Goal: Download file/media

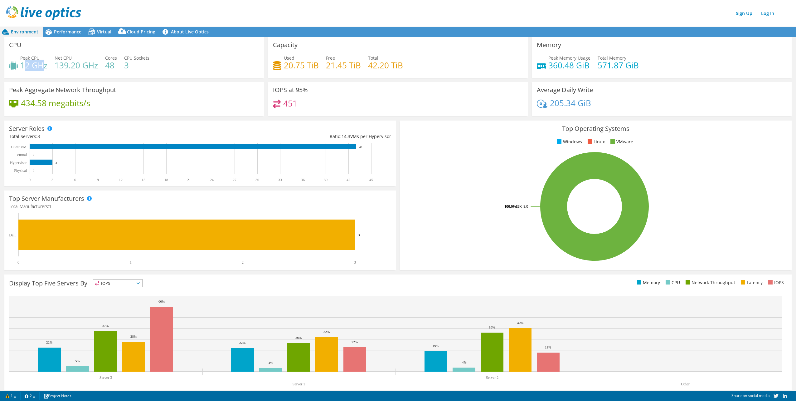
drag, startPoint x: 23, startPoint y: 66, endPoint x: 42, endPoint y: 64, distance: 19.8
click at [42, 64] on h4 "12 GHz" at bounding box center [33, 65] width 27 height 7
click at [57, 33] on span "Performance" at bounding box center [67, 32] width 27 height 6
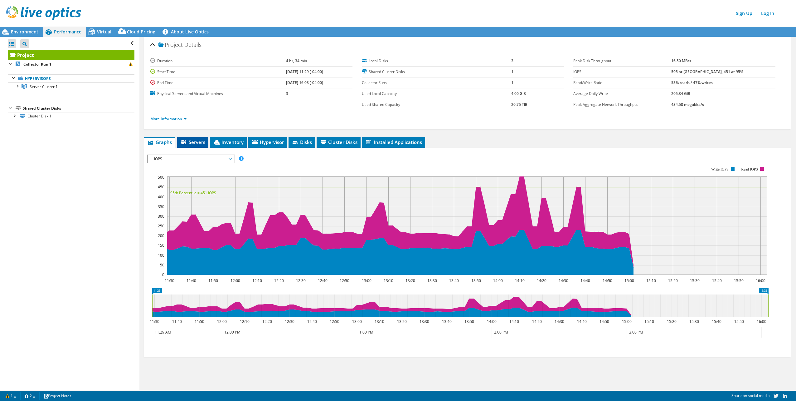
click at [192, 144] on span "Servers" at bounding box center [192, 142] width 25 height 6
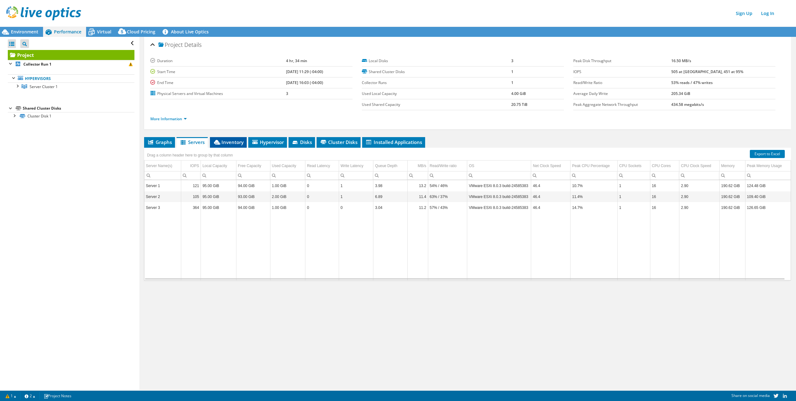
click at [227, 143] on span "Inventory" at bounding box center [228, 142] width 31 height 6
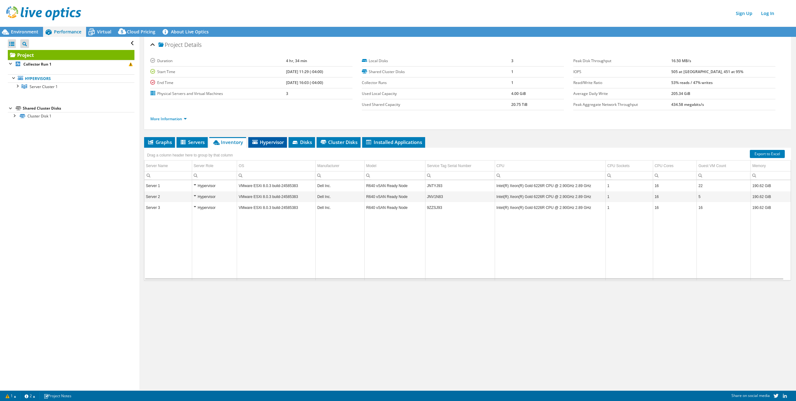
click at [265, 144] on span "Hypervisor" at bounding box center [267, 142] width 32 height 6
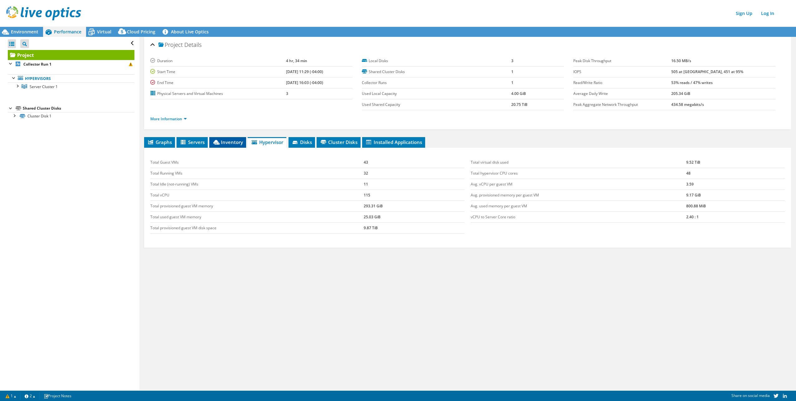
click at [224, 139] on span "Inventory" at bounding box center [227, 142] width 31 height 6
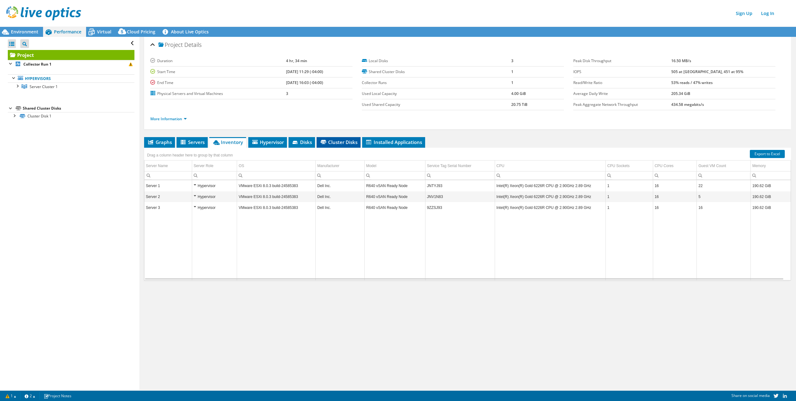
click at [347, 143] on span "Cluster Disks" at bounding box center [339, 142] width 38 height 6
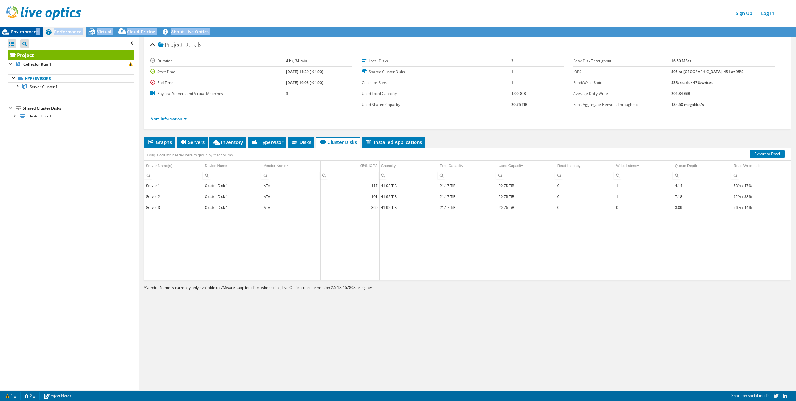
click at [36, 35] on div "Environment Performance Virtual Cloud Pricing 3" at bounding box center [398, 206] width 796 height 387
click at [36, 35] on div "Environment" at bounding box center [21, 32] width 43 height 10
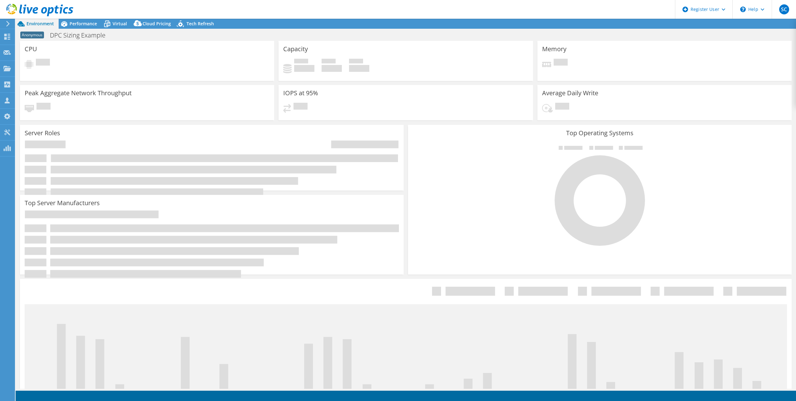
select select "USD"
select select "USEast"
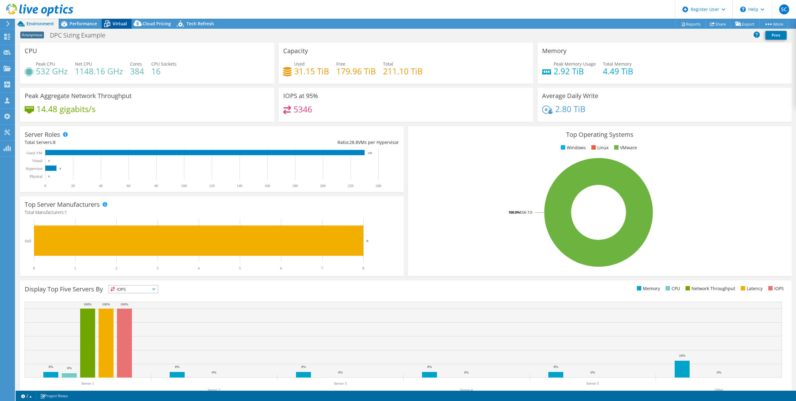
click at [121, 26] on span "Virtual" at bounding box center [120, 24] width 14 height 6
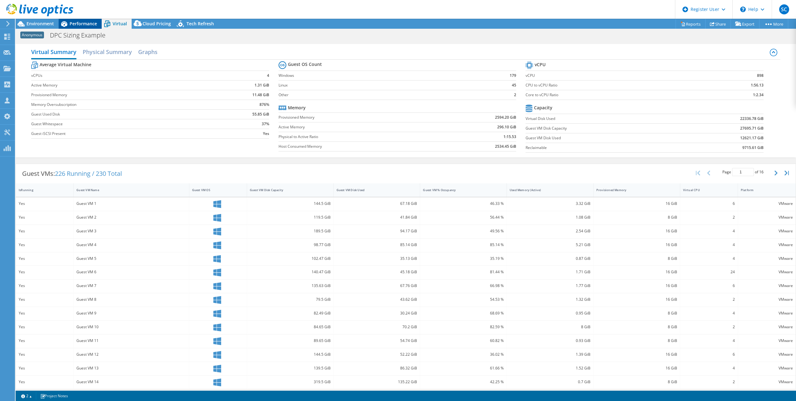
click at [81, 26] on span "Performance" at bounding box center [83, 24] width 27 height 6
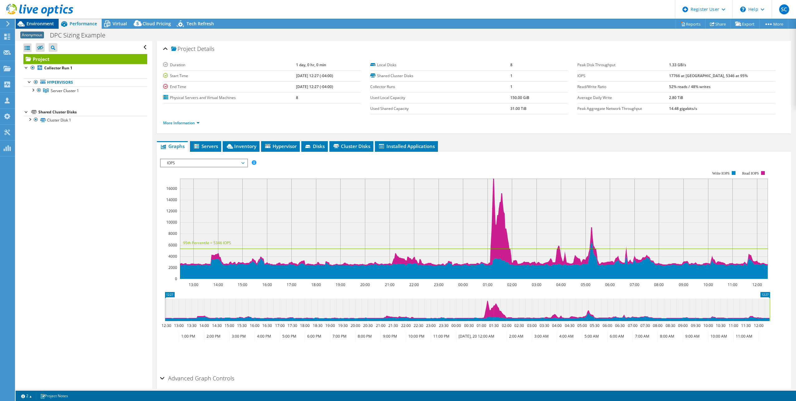
click at [38, 23] on span "Environment" at bounding box center [40, 24] width 27 height 6
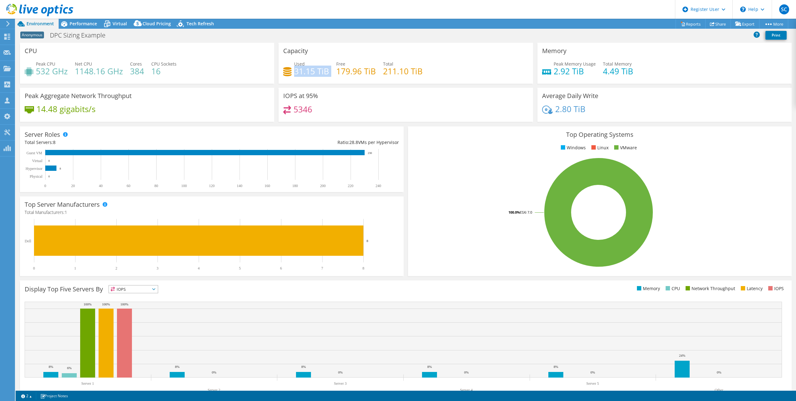
drag, startPoint x: 294, startPoint y: 69, endPoint x: 328, endPoint y: 74, distance: 35.0
click at [328, 74] on div "Used 31.15 TiB Free 179.96 TiB Total 211.10 TiB" at bounding box center [405, 71] width 245 height 20
click at [115, 22] on span "Virtual" at bounding box center [120, 24] width 14 height 6
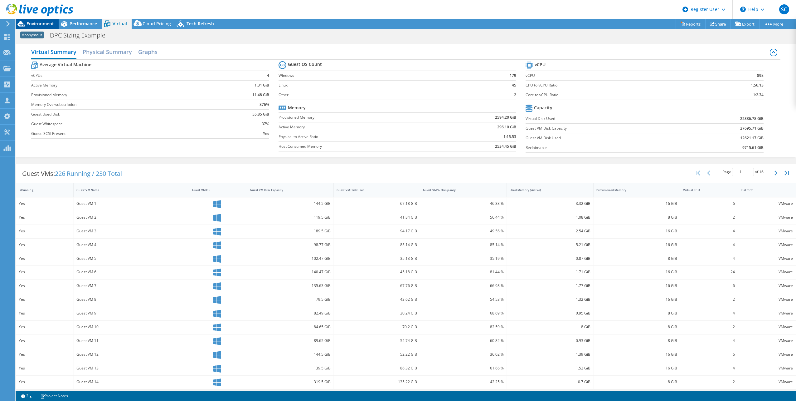
click at [39, 22] on span "Environment" at bounding box center [40, 24] width 27 height 6
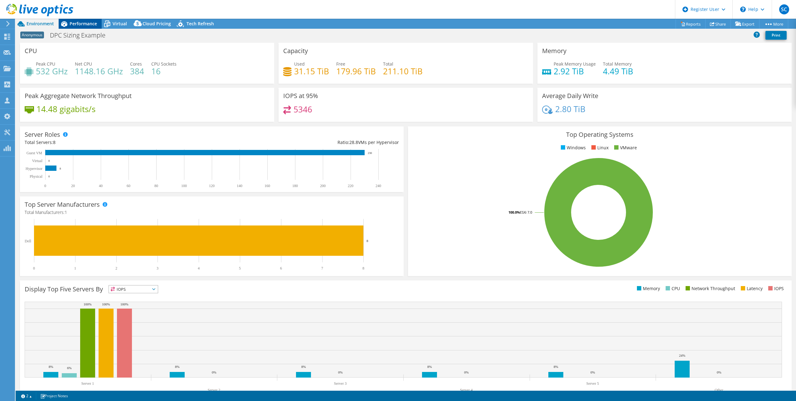
click at [82, 22] on span "Performance" at bounding box center [83, 24] width 27 height 6
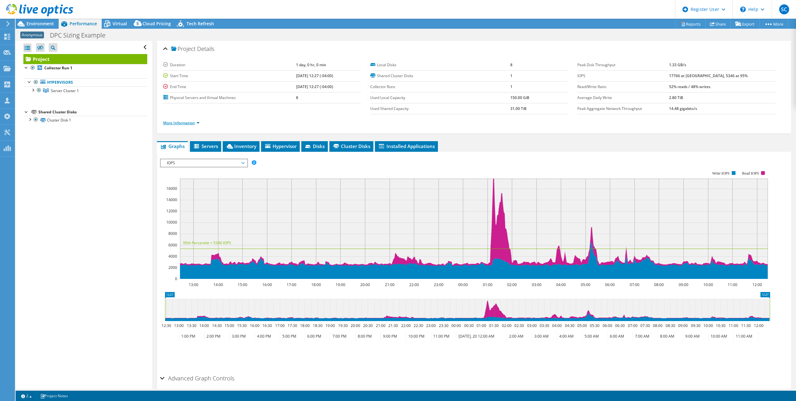
click at [189, 121] on link "More Information" at bounding box center [181, 122] width 36 height 5
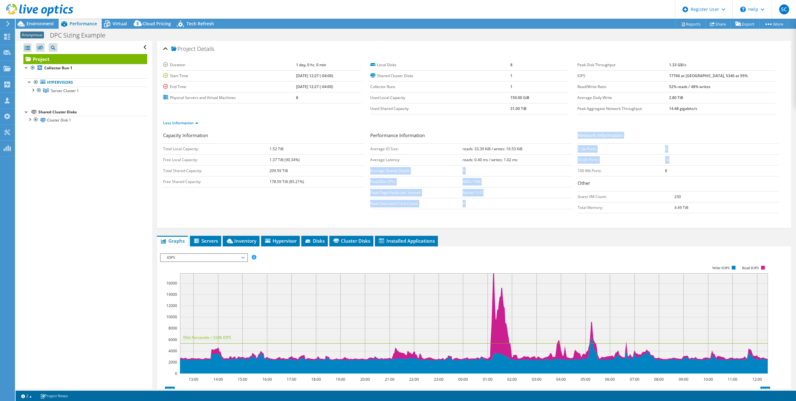
drag, startPoint x: 670, startPoint y: 164, endPoint x: 567, endPoint y: 157, distance: 103.8
click at [567, 157] on div "Capacity Information Total Local Capacity: 1.52 TiB Free Local Capacity: 1.37 T…" at bounding box center [474, 174] width 622 height 85
drag, startPoint x: 567, startPoint y: 157, endPoint x: 589, endPoint y: 156, distance: 22.5
click at [589, 156] on td "10 Gb Ports:" at bounding box center [621, 159] width 87 height 11
click at [288, 241] on span "Hypervisor" at bounding box center [280, 240] width 32 height 6
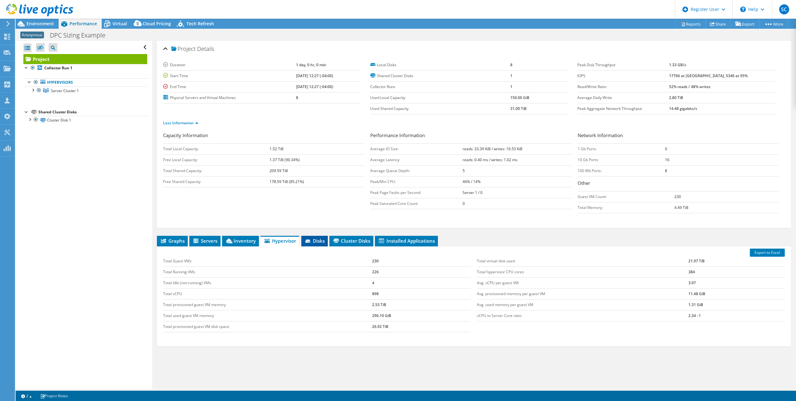
click at [318, 242] on span "Disks" at bounding box center [314, 240] width 20 height 6
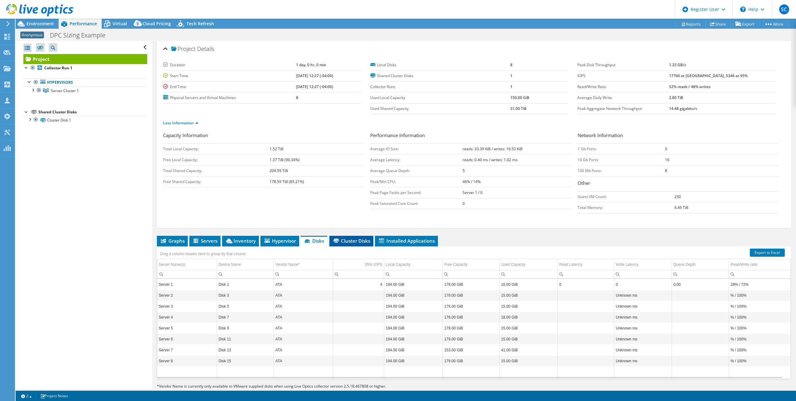
click at [362, 239] on span "Cluster Disks" at bounding box center [352, 240] width 38 height 6
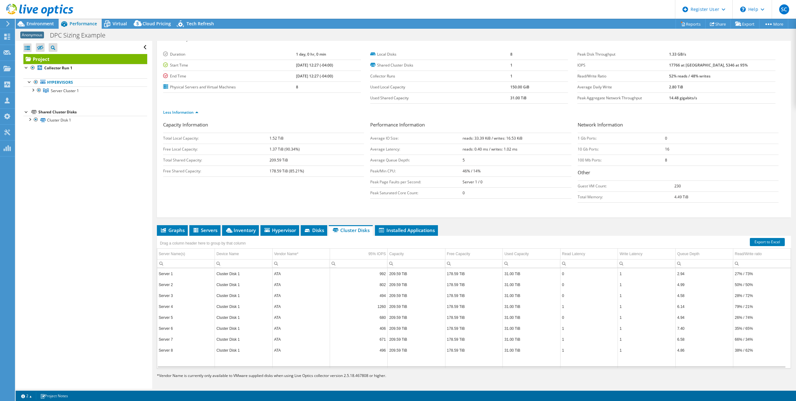
scroll to position [14, 0]
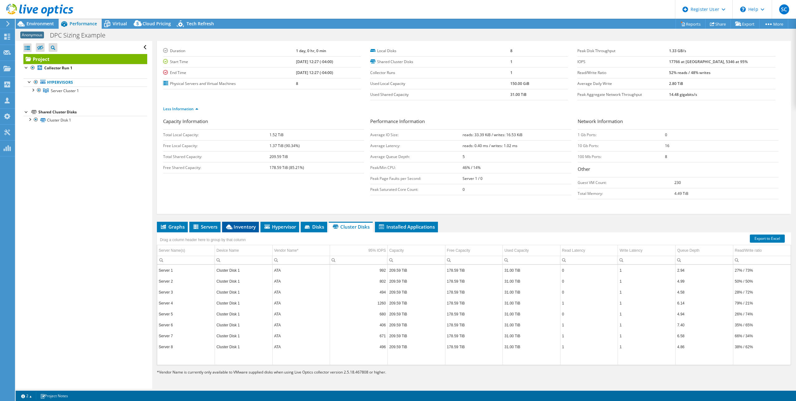
click at [242, 229] on span "Inventory" at bounding box center [240, 226] width 31 height 6
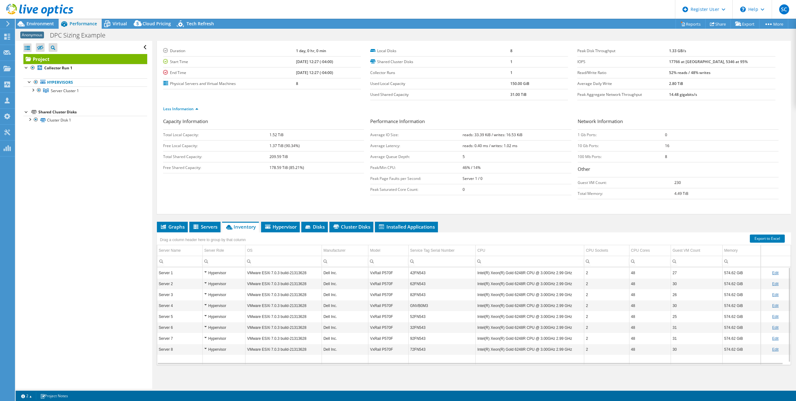
click at [414, 274] on td "42FN543" at bounding box center [441, 272] width 67 height 11
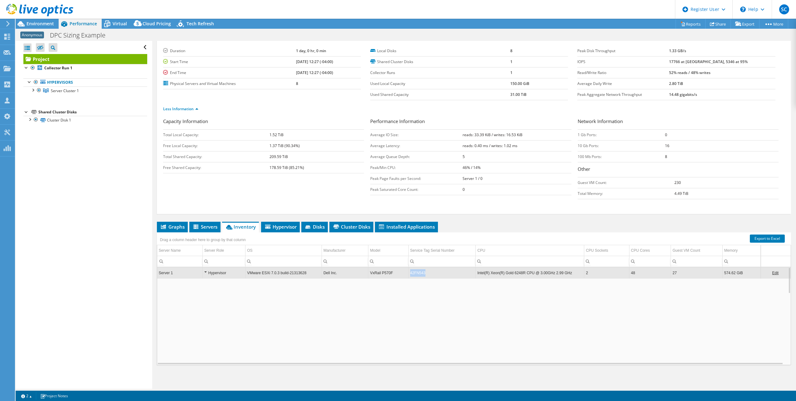
click at [414, 274] on td "42FN543" at bounding box center [441, 272] width 67 height 11
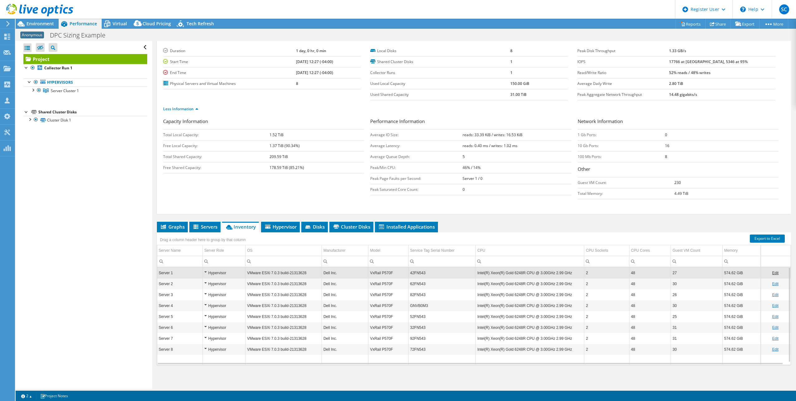
click at [414, 274] on td "42FN543" at bounding box center [441, 272] width 67 height 11
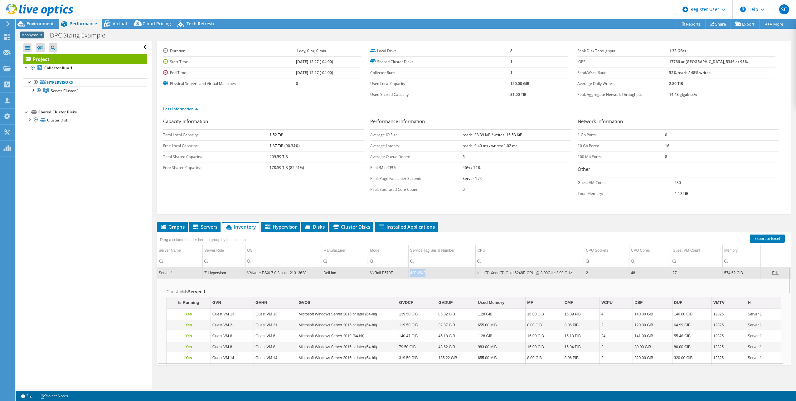
drag, startPoint x: 428, startPoint y: 274, endPoint x: 408, endPoint y: 271, distance: 20.5
click at [408, 271] on td "42FN543" at bounding box center [441, 272] width 67 height 11
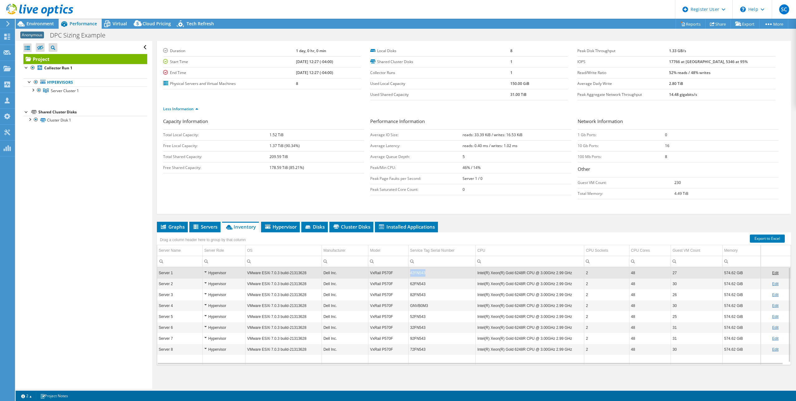
drag, startPoint x: 426, startPoint y: 275, endPoint x: 407, endPoint y: 277, distance: 19.2
click at [407, 277] on tr "Server 1 Hypervisor VMware ESXi 7.0.3 build-21313628 Dell Inc. VxRail P570F 42F…" at bounding box center [474, 272] width 634 height 11
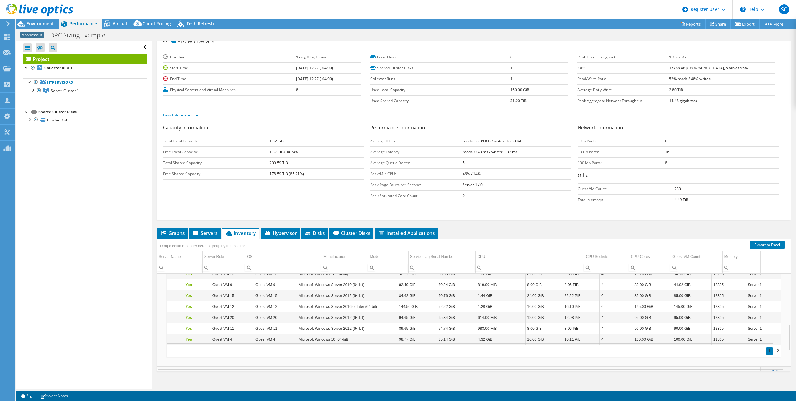
scroll to position [0, 0]
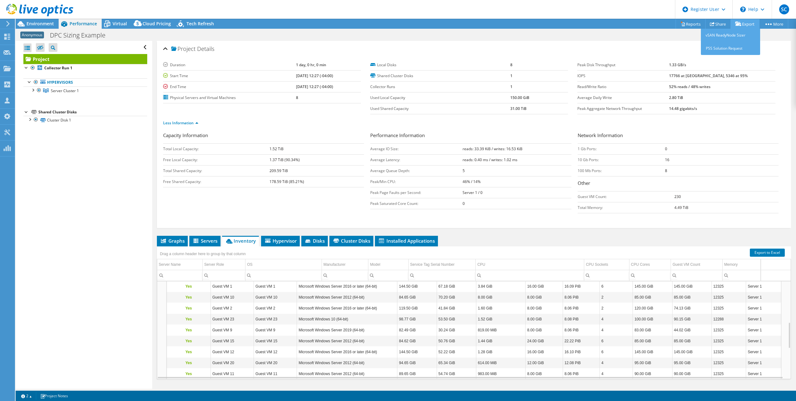
click at [742, 25] on link "Export" at bounding box center [745, 24] width 29 height 10
click at [693, 24] on link "Reports" at bounding box center [691, 24] width 30 height 10
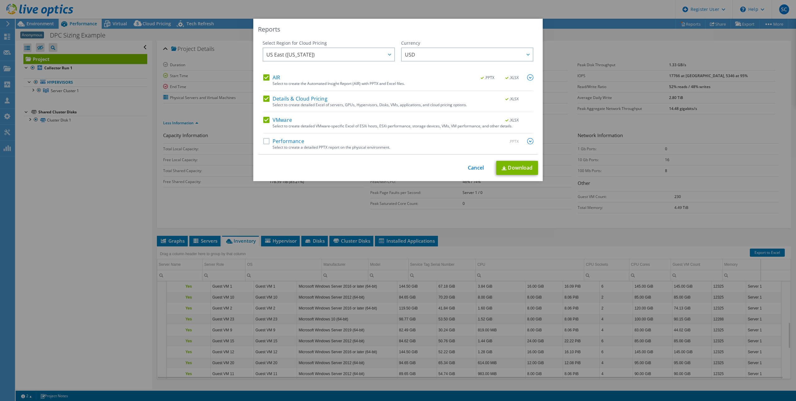
click at [264, 78] on label "AIR" at bounding box center [271, 77] width 17 height 6
click at [0, 0] on input "AIR" at bounding box center [0, 0] width 0 height 0
click at [512, 168] on link "Download" at bounding box center [517, 168] width 42 height 14
click at [208, 242] on div "Reports Select Region for Cloud Pricing Asia Pacific ([GEOGRAPHIC_DATA]) [GEOGR…" at bounding box center [398, 200] width 796 height 363
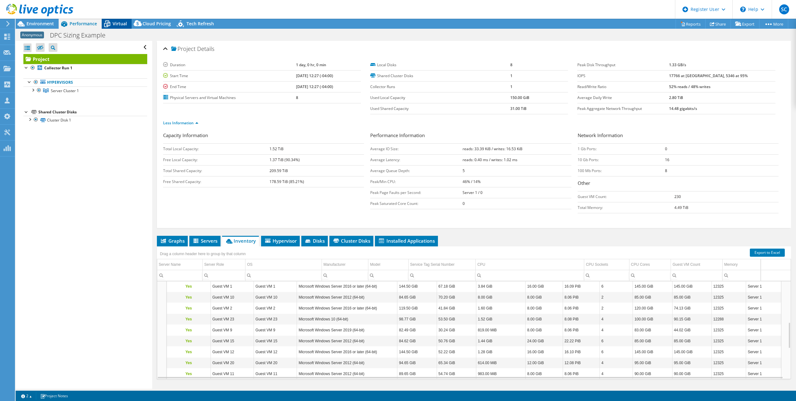
click at [115, 25] on span "Virtual" at bounding box center [120, 24] width 14 height 6
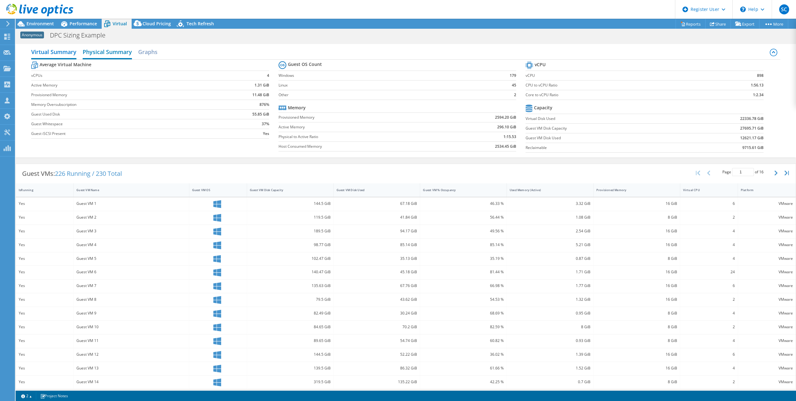
click at [117, 54] on h2 "Physical Summary" at bounding box center [107, 53] width 49 height 14
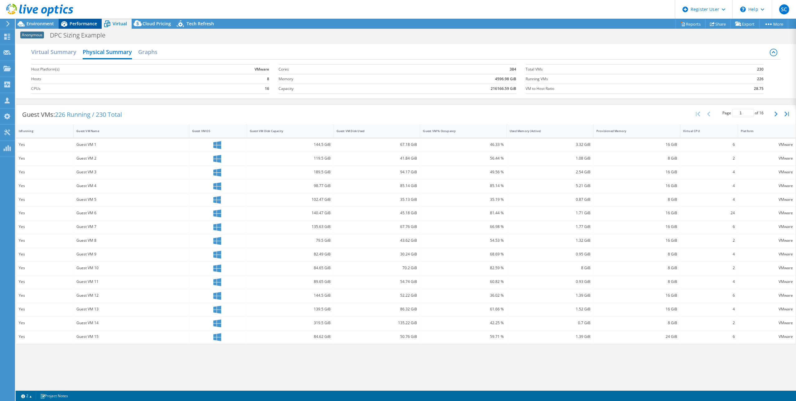
click at [83, 27] on div "Performance" at bounding box center [80, 24] width 43 height 10
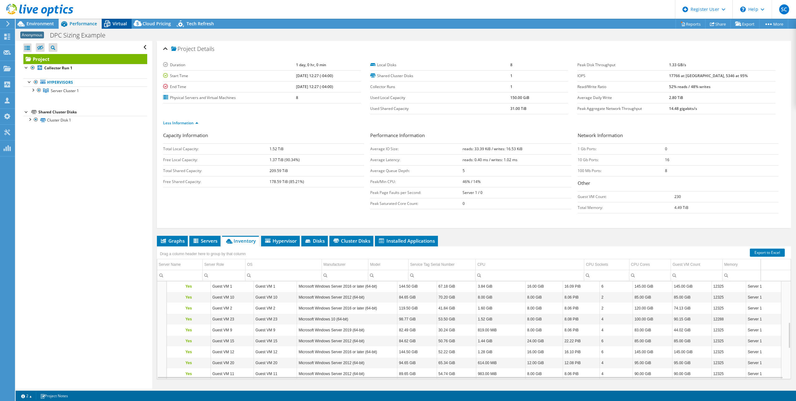
click at [121, 20] on div "Virtual" at bounding box center [117, 24] width 30 height 10
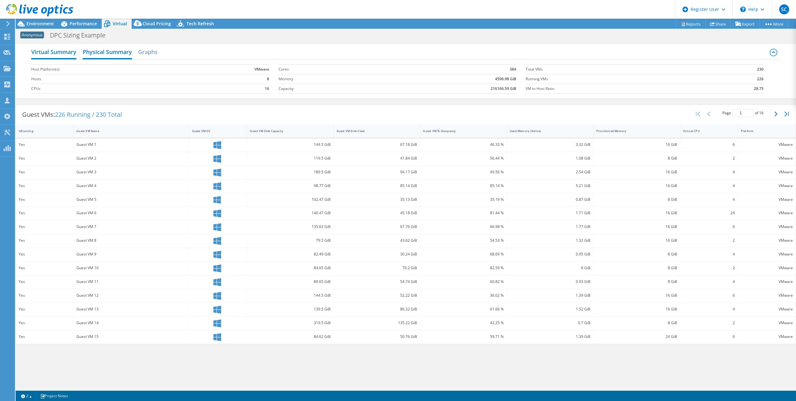
click at [42, 52] on h2 "Virtual Summary" at bounding box center [53, 53] width 45 height 14
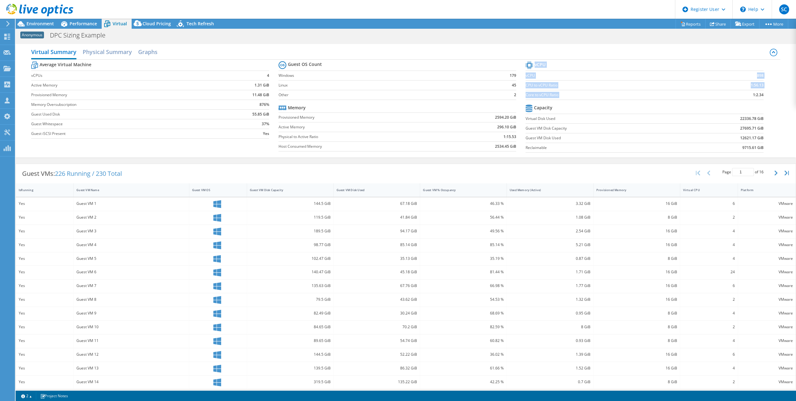
drag, startPoint x: 763, startPoint y: 97, endPoint x: 743, endPoint y: 93, distance: 20.4
click at [743, 93] on section "vCPU vCPU 898 CPU to vCPU Ratio 1:56.13 Core to vCPU Ratio 1:2.34 Capacity Virt…" at bounding box center [649, 108] width 247 height 96
click at [40, 21] on div at bounding box center [36, 10] width 73 height 21
click at [42, 22] on span "Environment" at bounding box center [40, 24] width 27 height 6
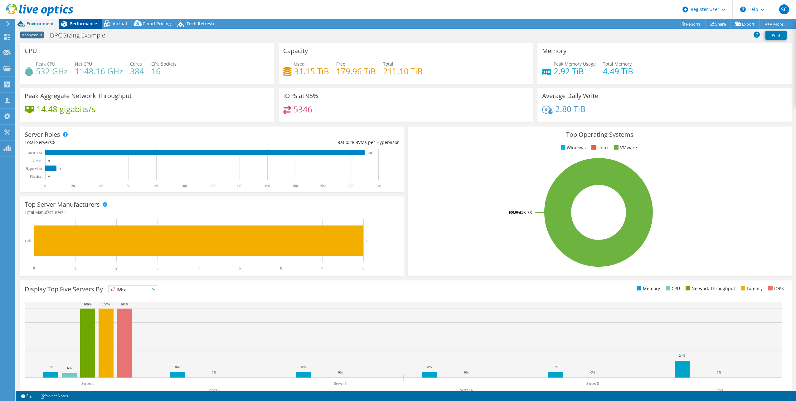
click at [73, 26] on span "Performance" at bounding box center [83, 24] width 27 height 6
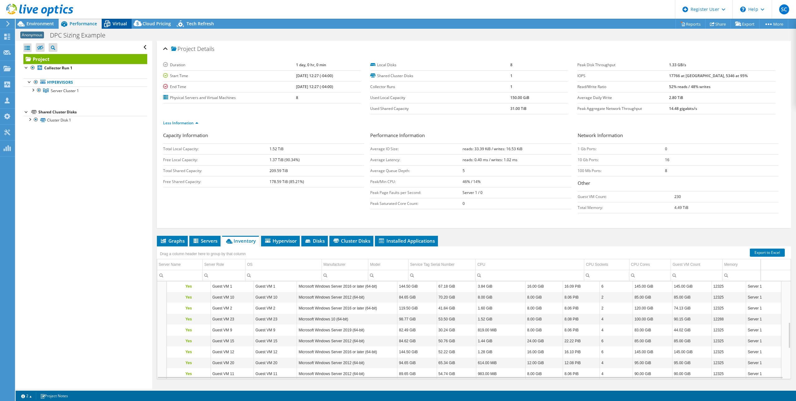
click at [116, 22] on span "Virtual" at bounding box center [120, 24] width 14 height 6
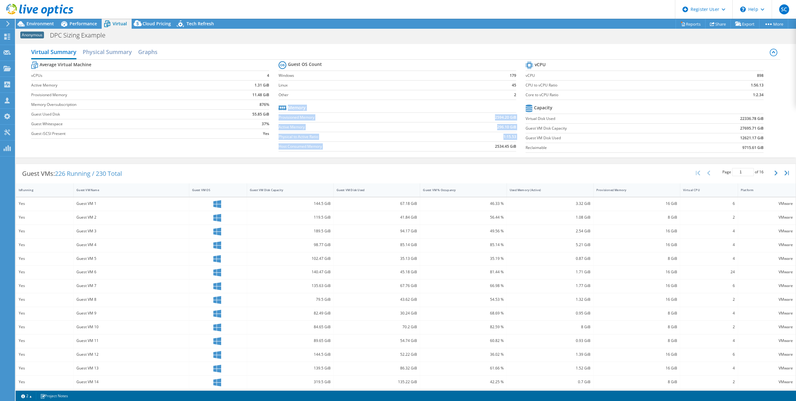
drag, startPoint x: 492, startPoint y: 148, endPoint x: 513, endPoint y: 147, distance: 21.6
click at [513, 147] on section "Guest OS Count Windows 179 Linux 45 Other 2 Memory Provisioned Memory 2594.20 G…" at bounding box center [402, 107] width 247 height 95
click at [80, 23] on span "Performance" at bounding box center [83, 24] width 27 height 6
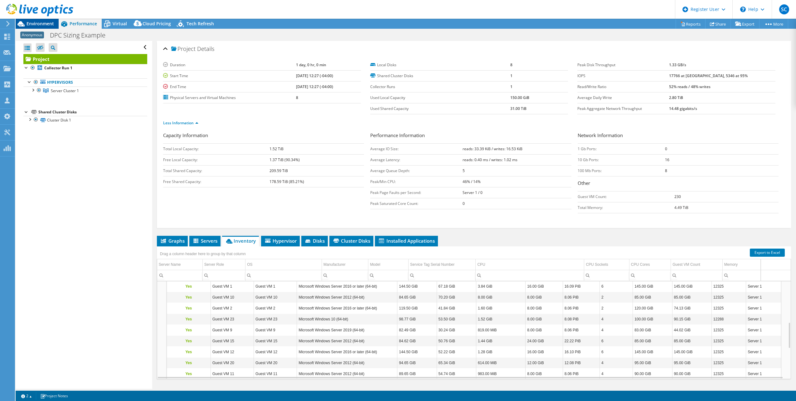
drag, startPoint x: 80, startPoint y: 23, endPoint x: 45, endPoint y: 26, distance: 35.0
click at [45, 26] on span "Environment" at bounding box center [40, 24] width 27 height 6
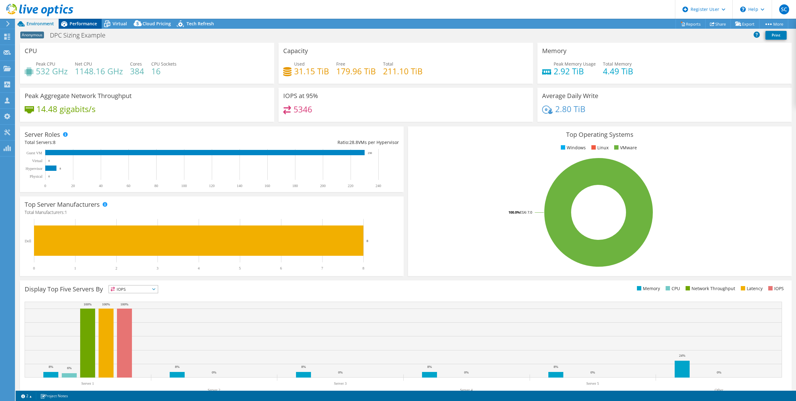
click at [88, 23] on span "Performance" at bounding box center [83, 24] width 27 height 6
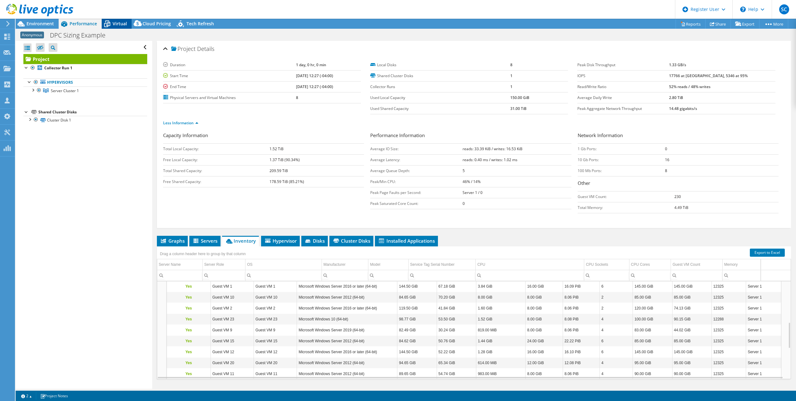
click at [114, 23] on span "Virtual" at bounding box center [120, 24] width 14 height 6
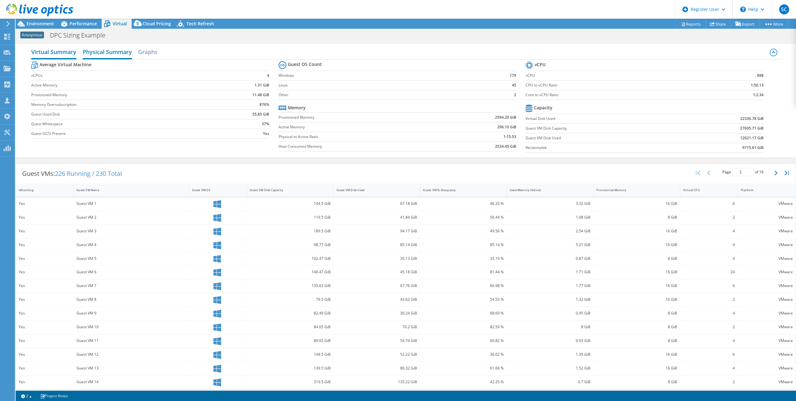
click at [120, 50] on h2 "Physical Summary" at bounding box center [107, 53] width 49 height 14
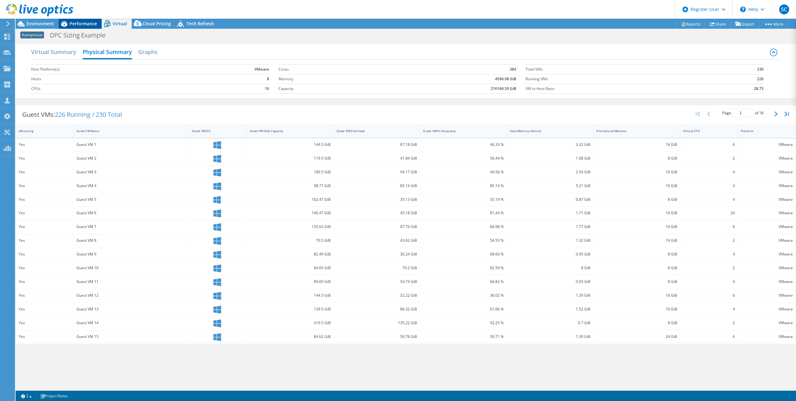
click at [85, 21] on span "Performance" at bounding box center [83, 24] width 27 height 6
